Goal: Check status: Check status

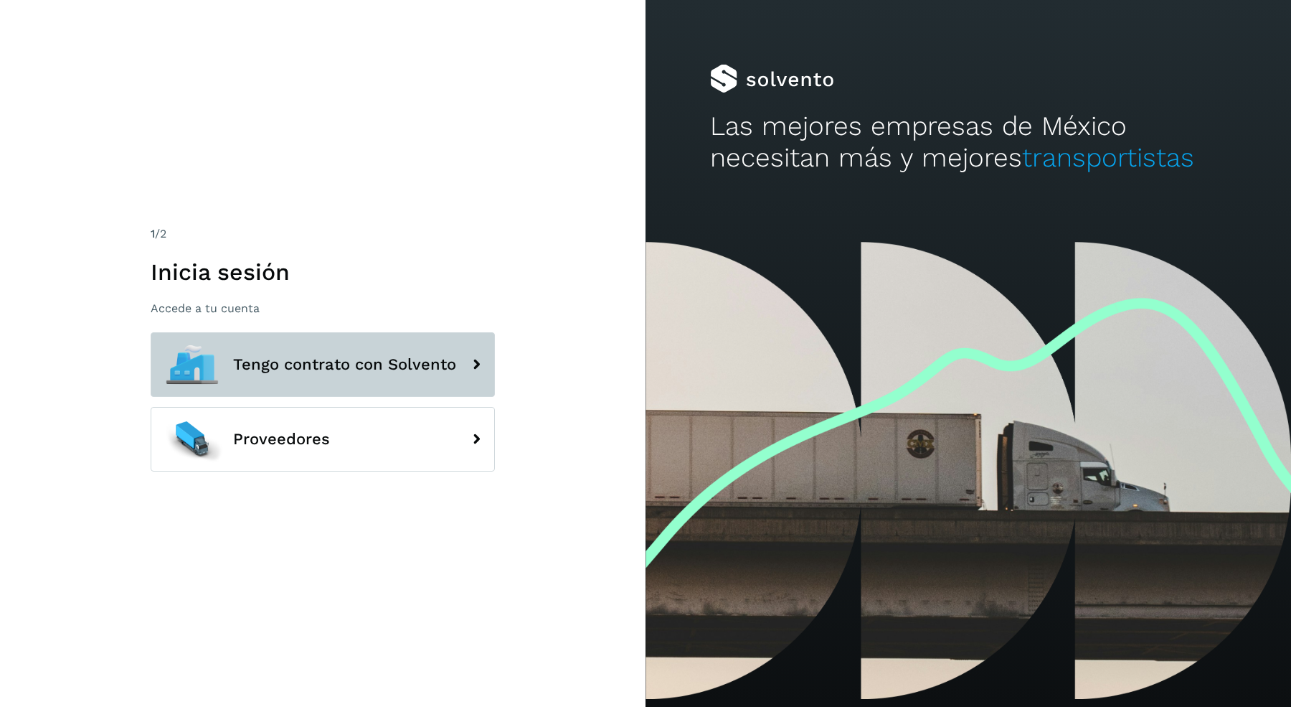
click at [282, 383] on button "Tengo contrato con Solvento" at bounding box center [323, 364] width 344 height 65
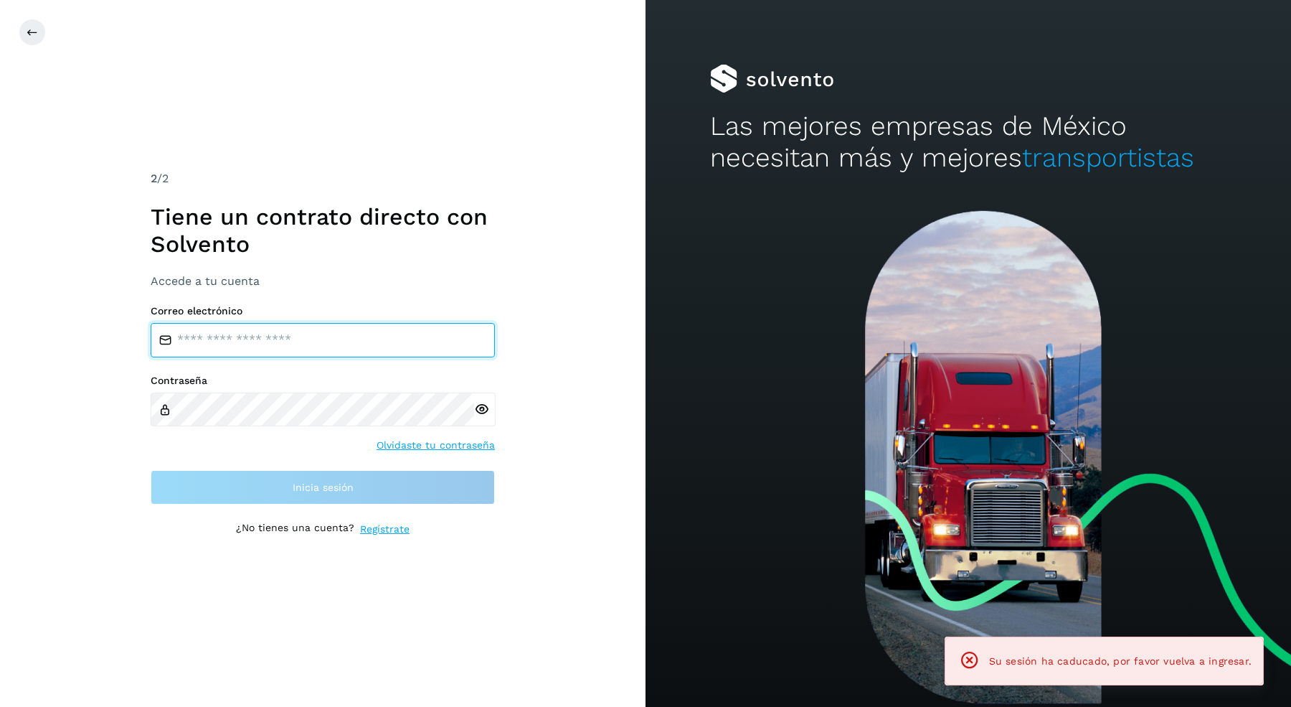
type input "**********"
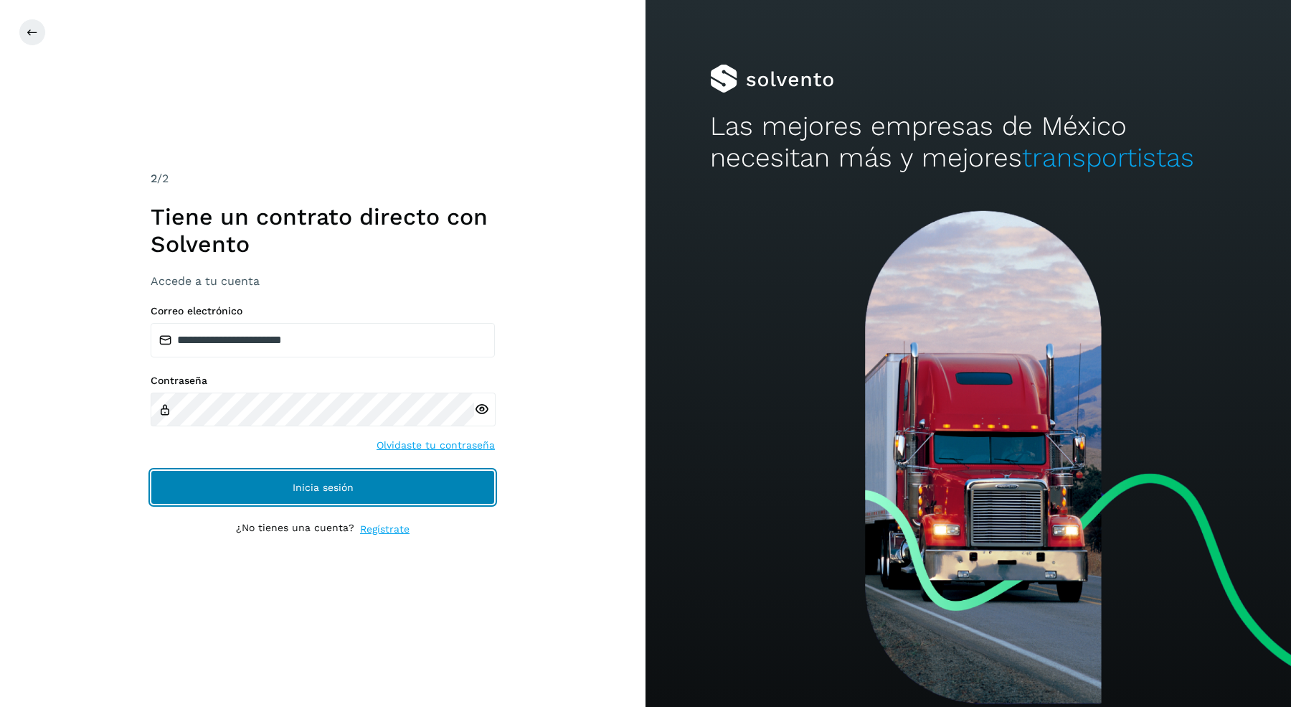
click at [312, 483] on span "Inicia sesión" at bounding box center [323, 487] width 61 height 10
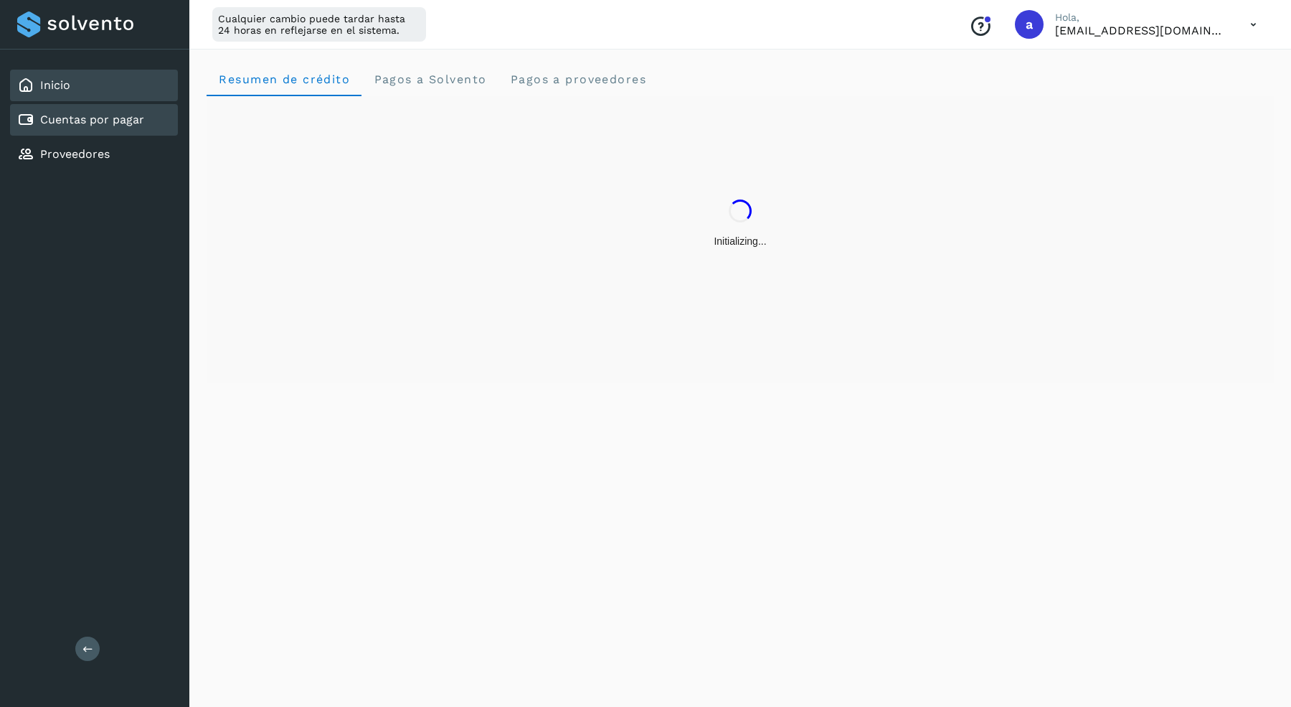
click at [128, 119] on link "Cuentas por pagar" at bounding box center [92, 120] width 104 height 14
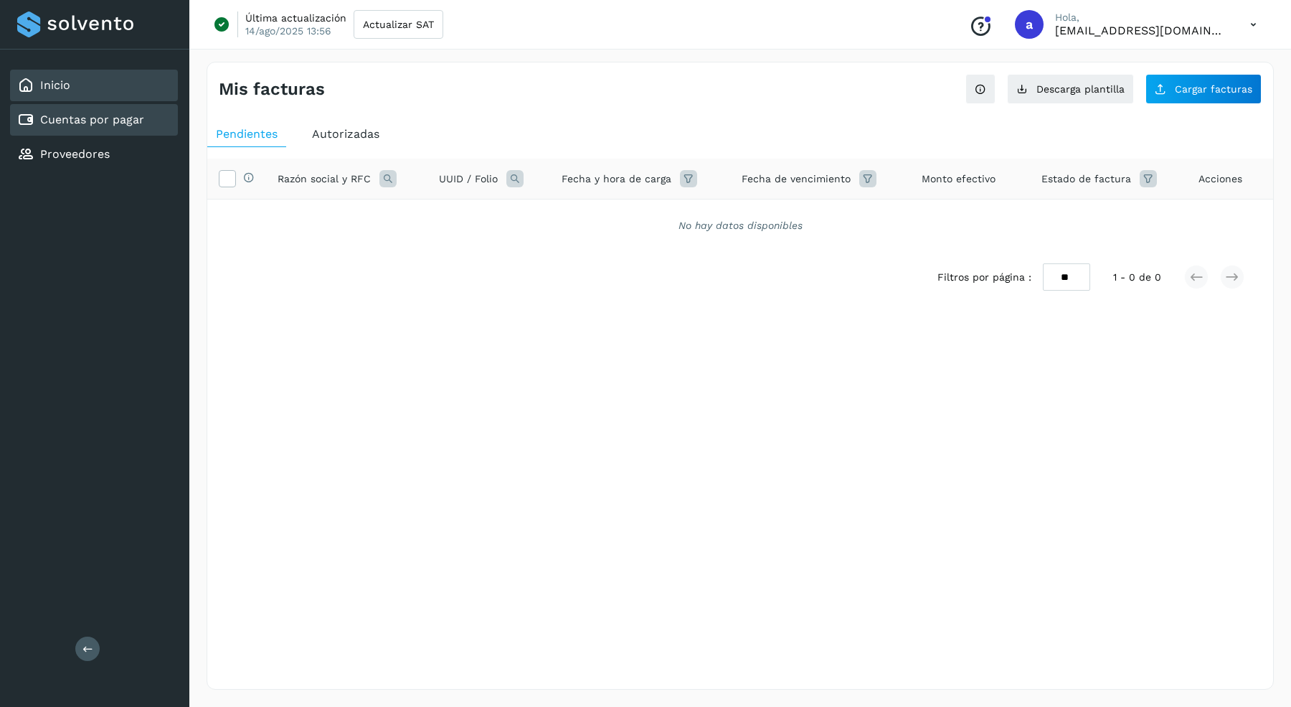
click at [127, 83] on div "Inicio" at bounding box center [94, 86] width 168 height 32
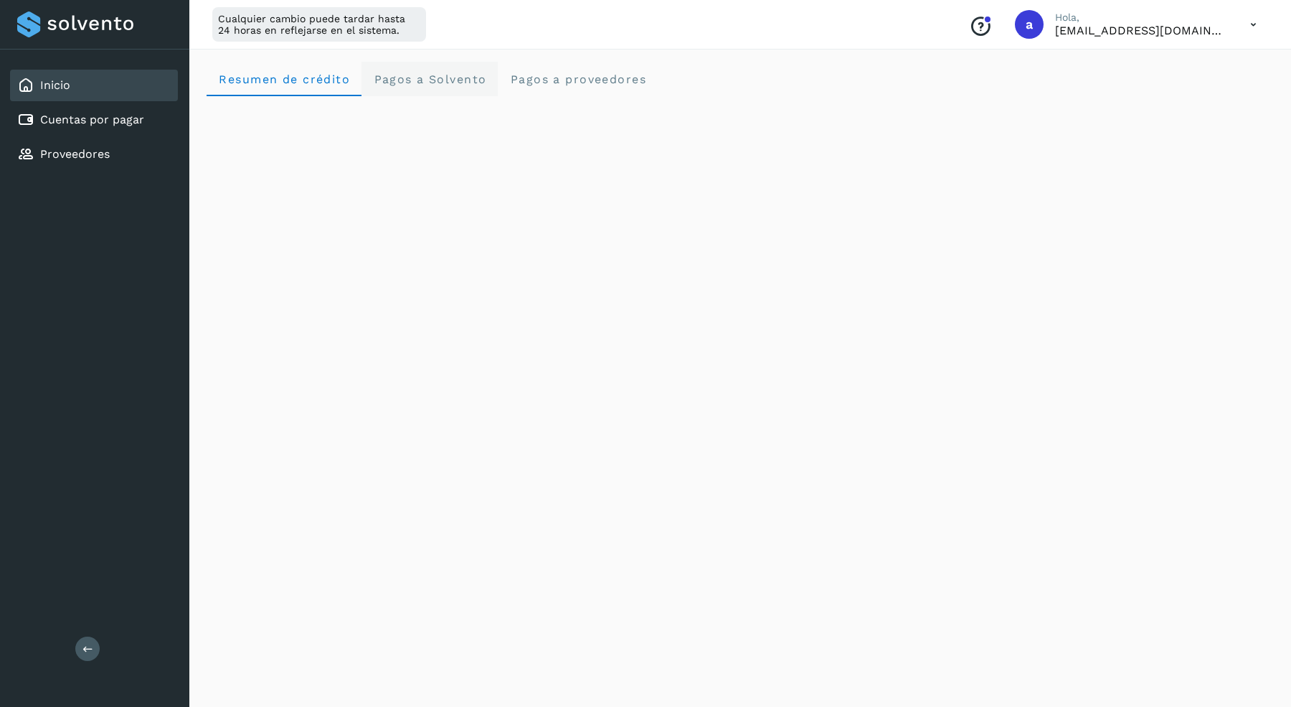
click at [412, 73] on span "Pagos a Solvento" at bounding box center [429, 79] width 113 height 14
click at [327, 71] on crédito "Resumen de crédito" at bounding box center [284, 79] width 155 height 34
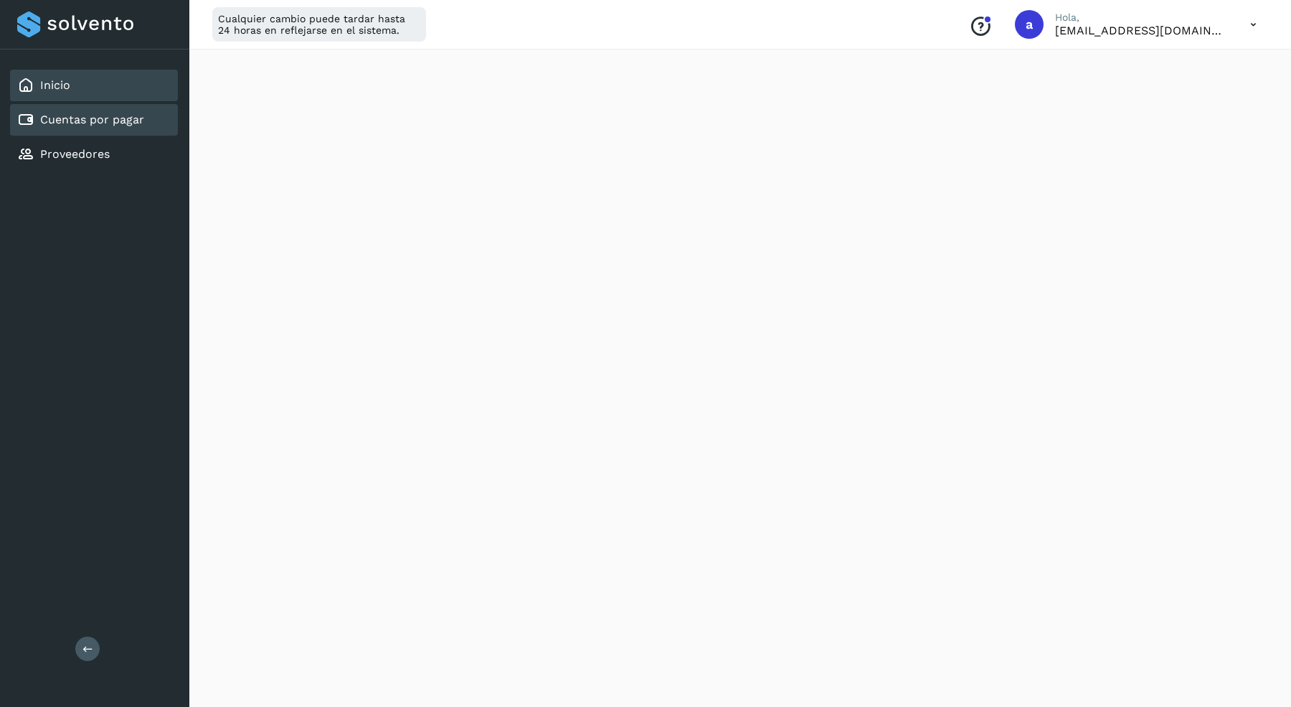
click at [124, 113] on link "Cuentas por pagar" at bounding box center [92, 120] width 104 height 14
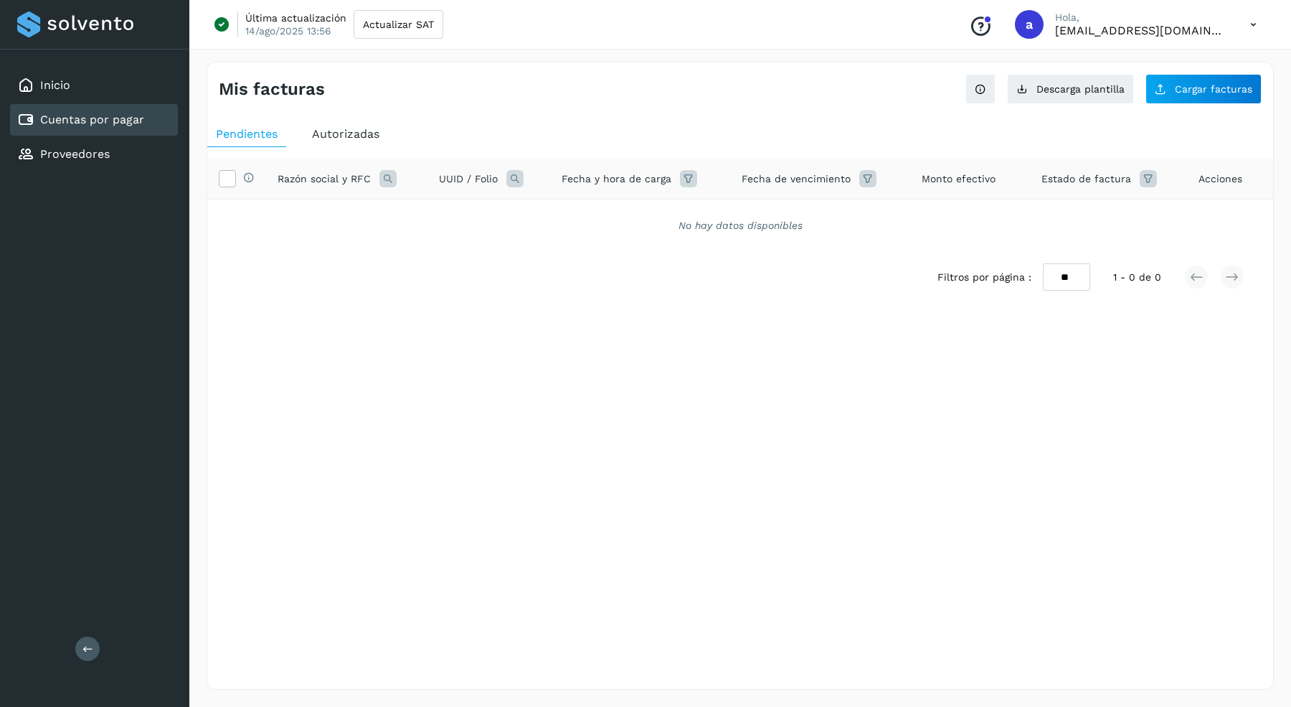
click at [358, 134] on span "Autorizadas" at bounding box center [345, 134] width 67 height 14
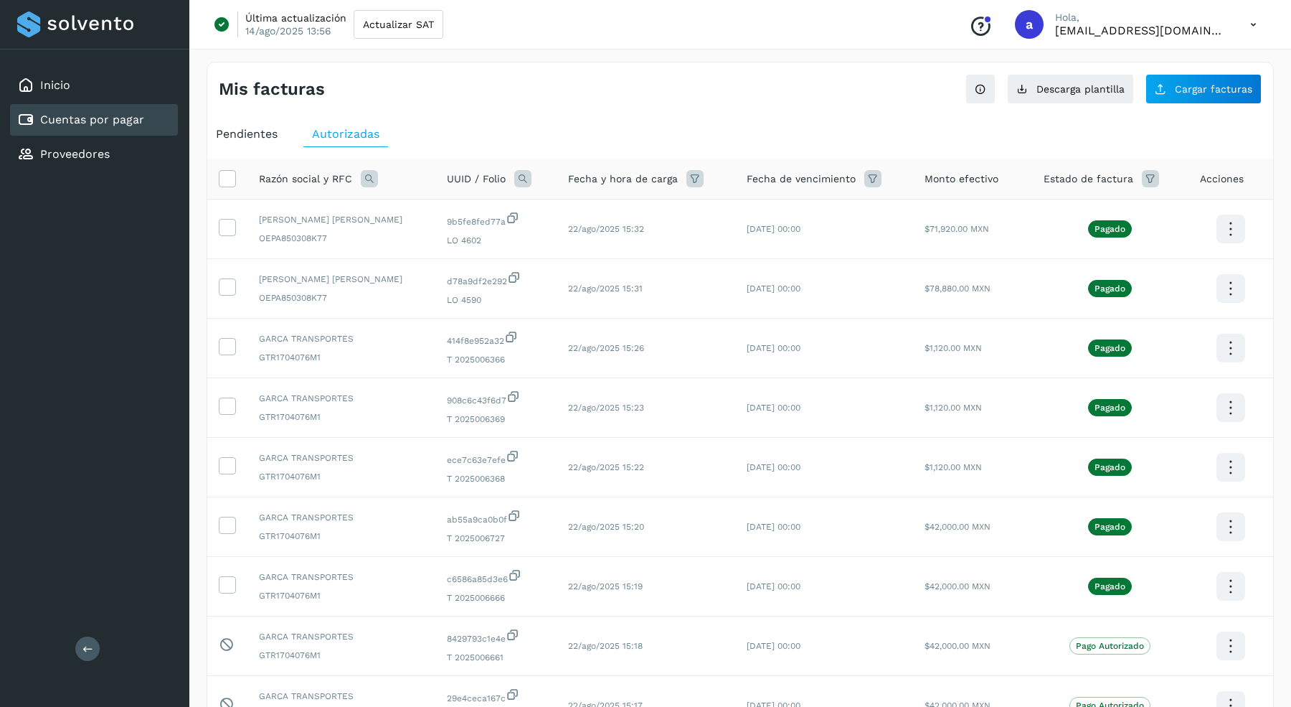
click at [245, 138] on span "Pendientes" at bounding box center [247, 134] width 62 height 14
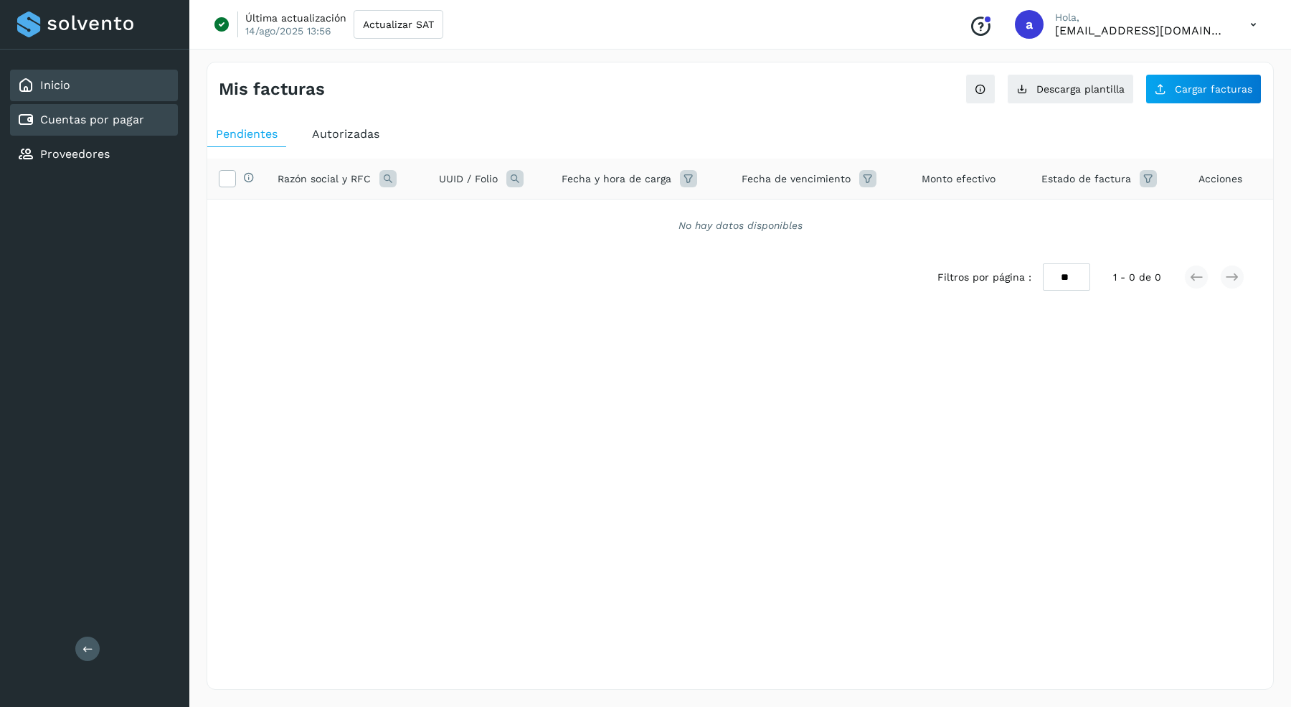
click at [90, 97] on div "Inicio" at bounding box center [94, 86] width 168 height 32
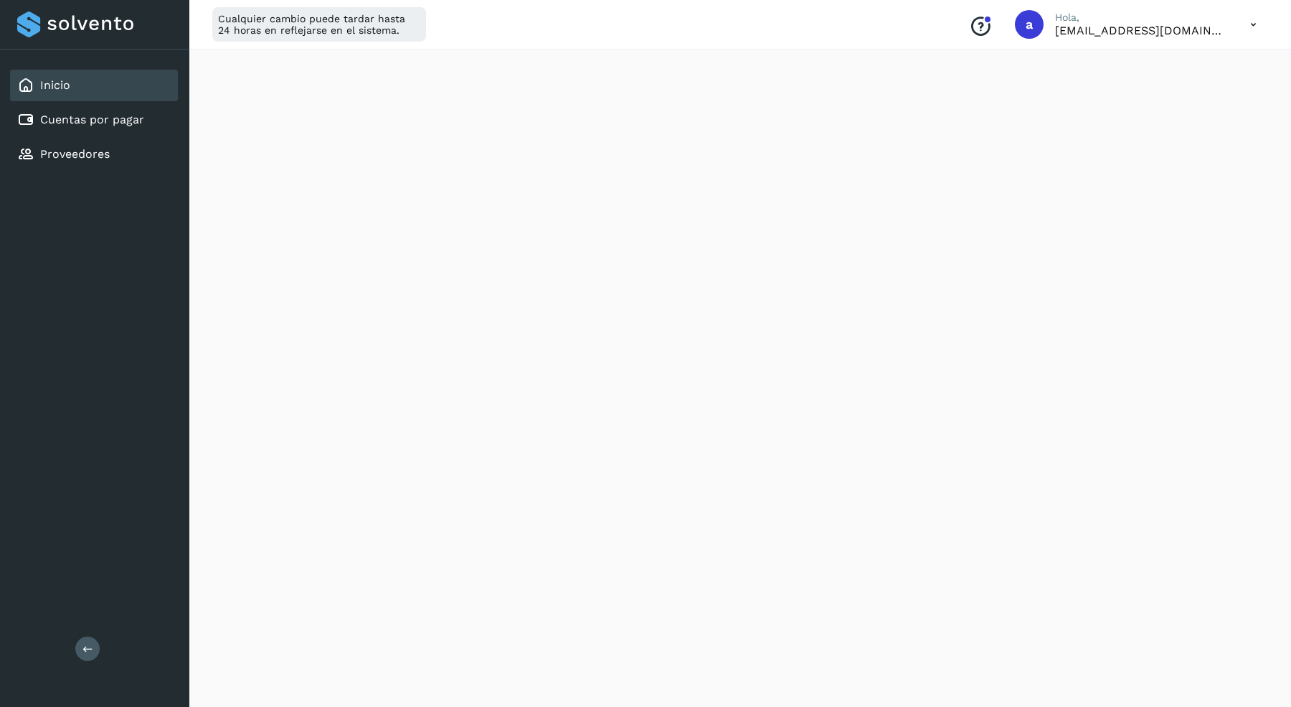
scroll to position [680, 0]
